Goal: Check status

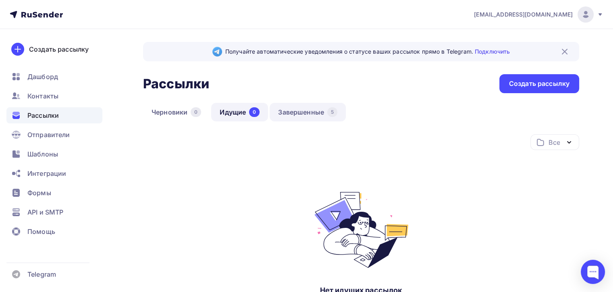
click at [298, 112] on link "Завершенные 5" at bounding box center [308, 112] width 76 height 19
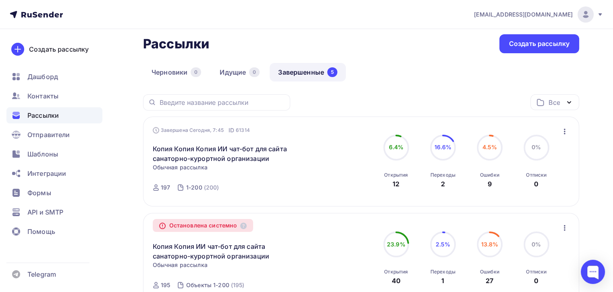
scroll to position [40, 0]
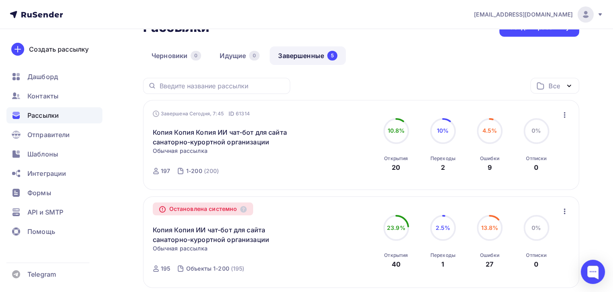
scroll to position [81, 0]
